Goal: Navigation & Orientation: Find specific page/section

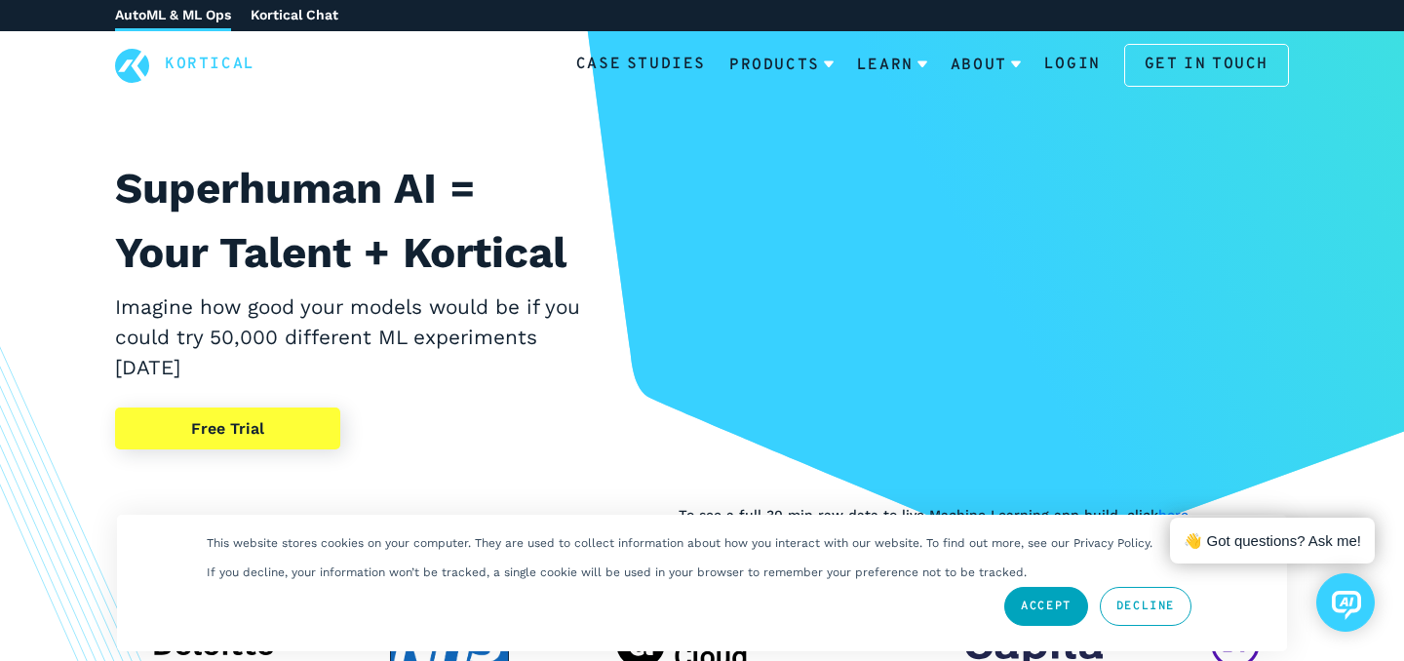
scroll to position [57, 0]
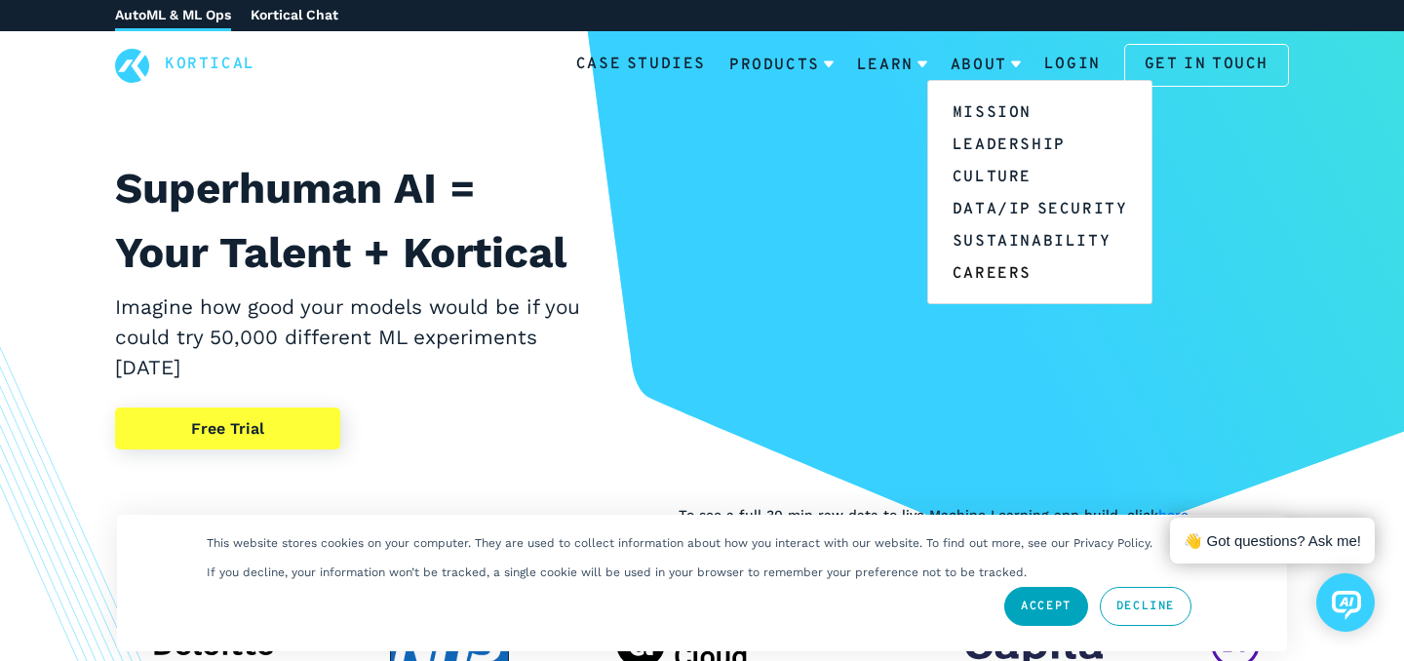
click at [997, 266] on link "Careers" at bounding box center [1040, 272] width 224 height 32
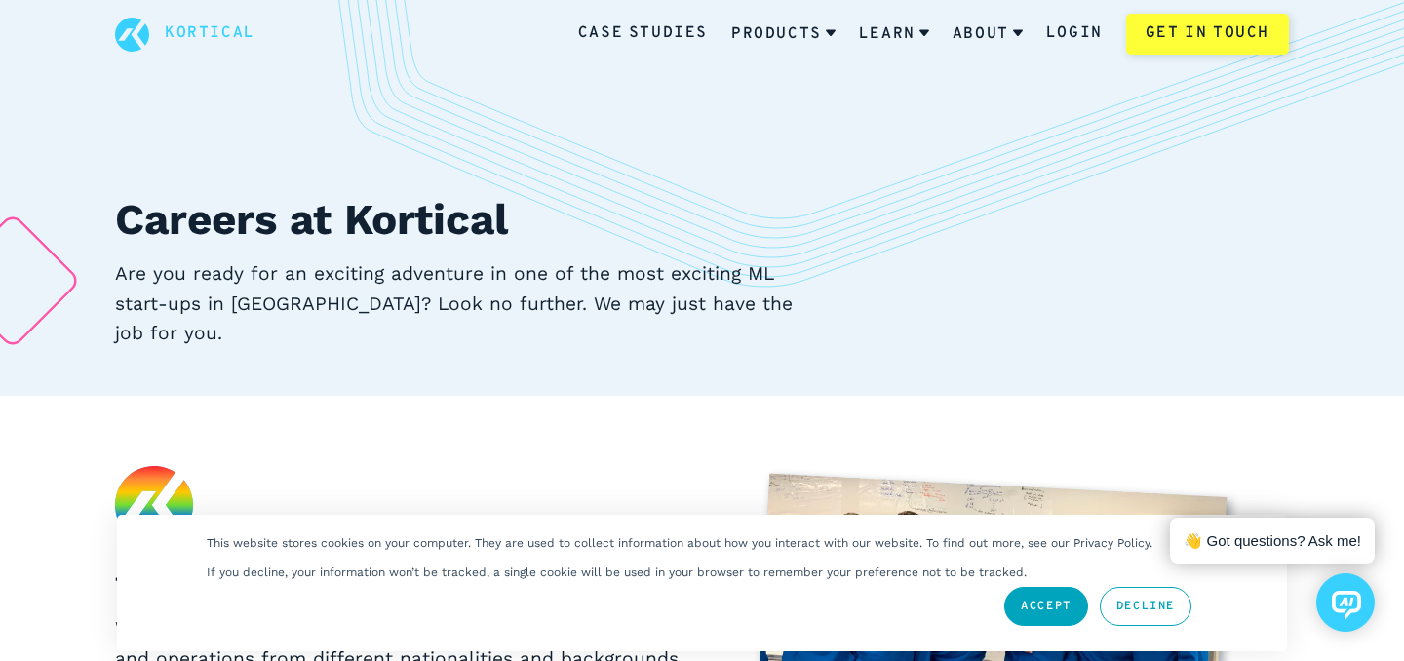
click at [218, 30] on link "Kortical" at bounding box center [210, 33] width 91 height 25
